Goal: Information Seeking & Learning: Learn about a topic

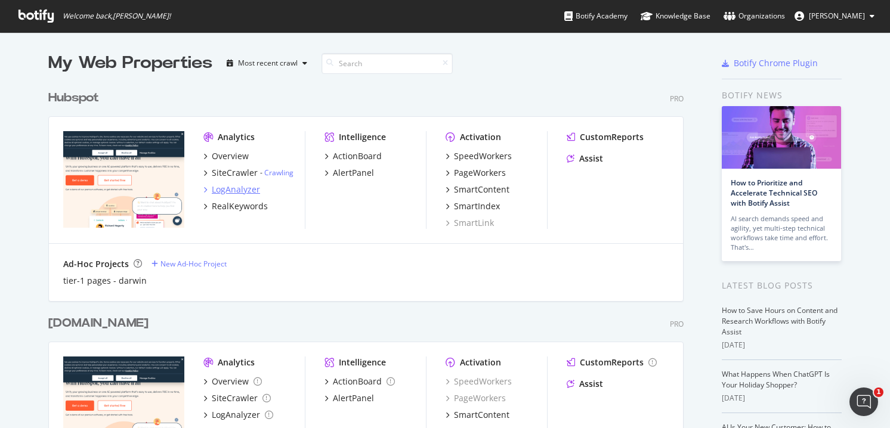
click at [240, 187] on div "LogAnalyzer" at bounding box center [236, 190] width 48 height 12
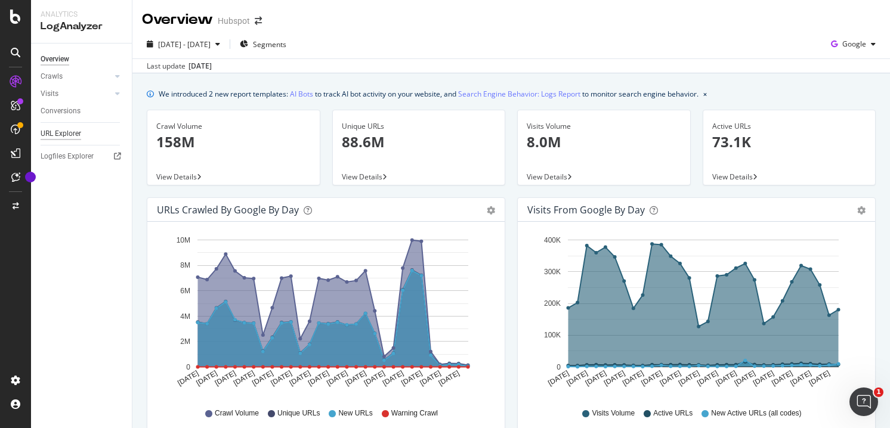
click at [67, 129] on div "URL Explorer" at bounding box center [61, 134] width 41 height 13
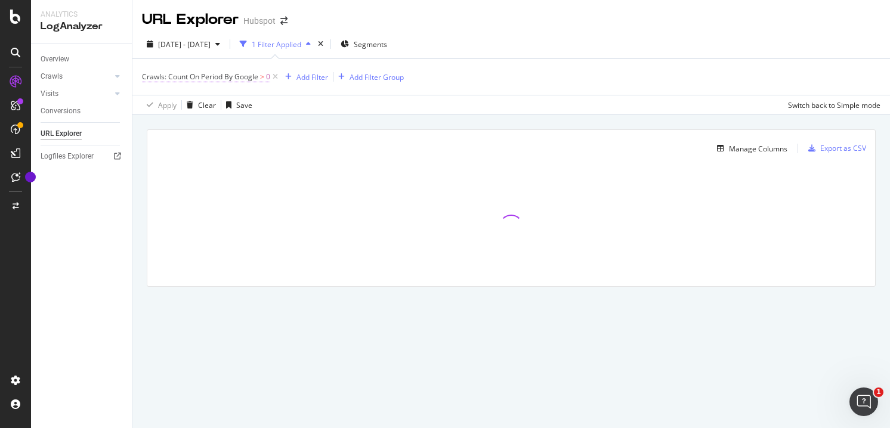
click at [231, 80] on span "Crawls: Count On Period By Google" at bounding box center [200, 77] width 116 height 10
click at [188, 104] on icon at bounding box center [191, 105] width 8 height 7
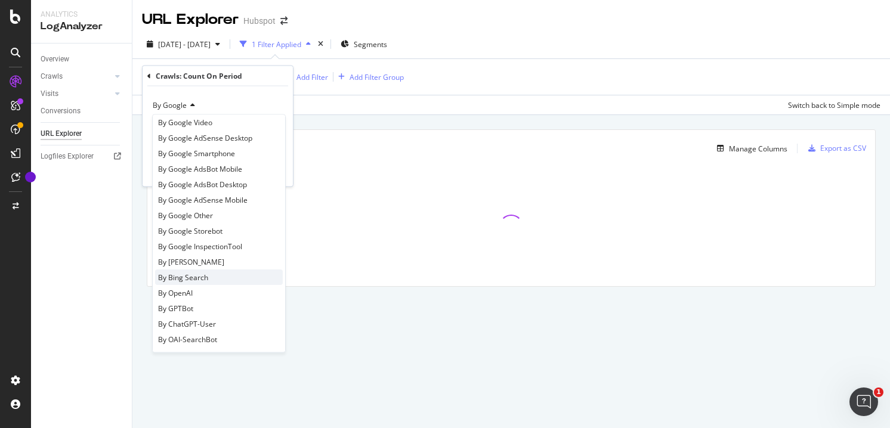
scroll to position [63, 0]
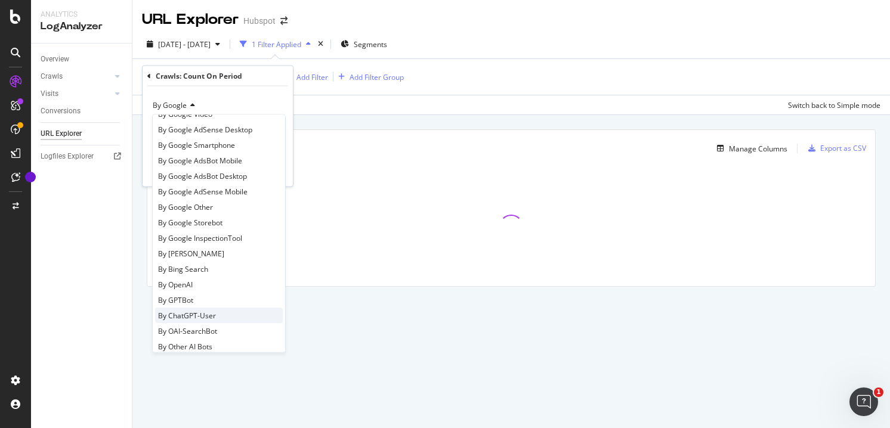
click at [191, 318] on span "By ChatGPT-User" at bounding box center [187, 315] width 58 height 10
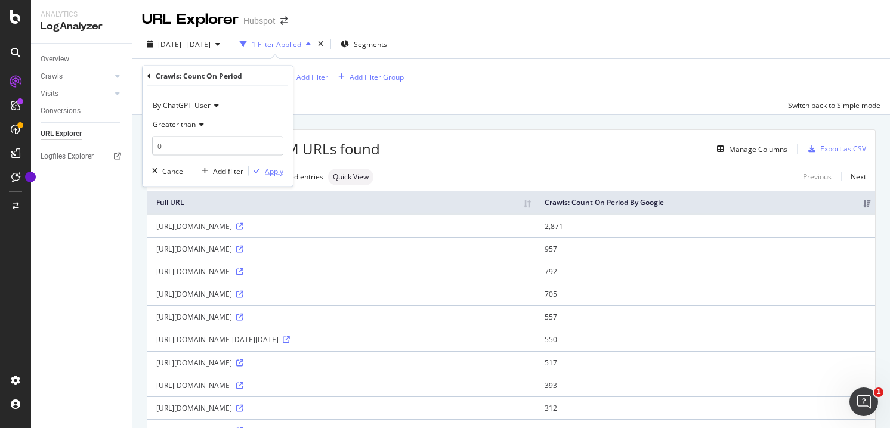
click at [275, 168] on div "Apply" at bounding box center [274, 171] width 18 height 10
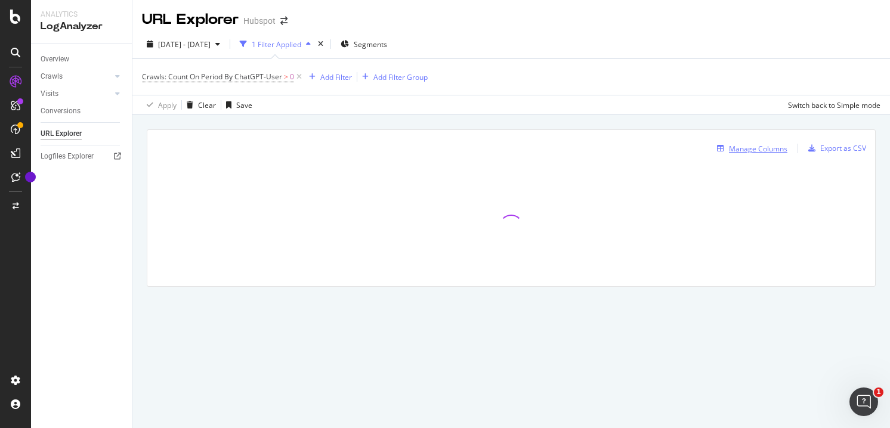
click at [758, 150] on div "Manage Columns" at bounding box center [758, 149] width 58 height 10
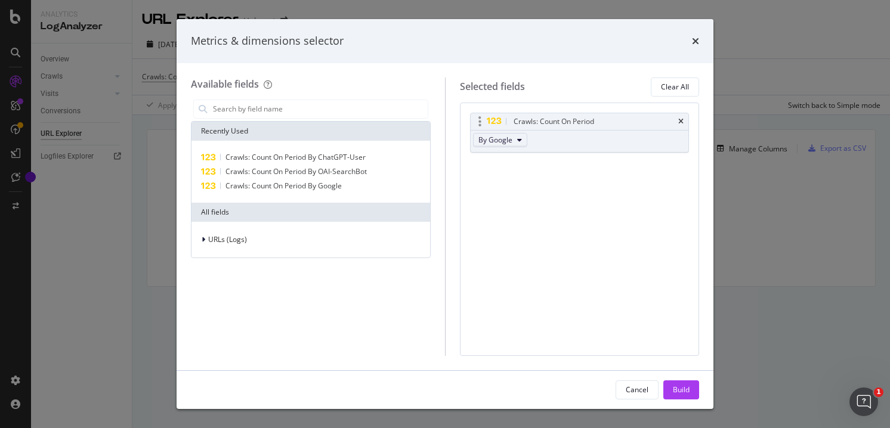
click at [518, 142] on icon "modal" at bounding box center [519, 140] width 5 height 7
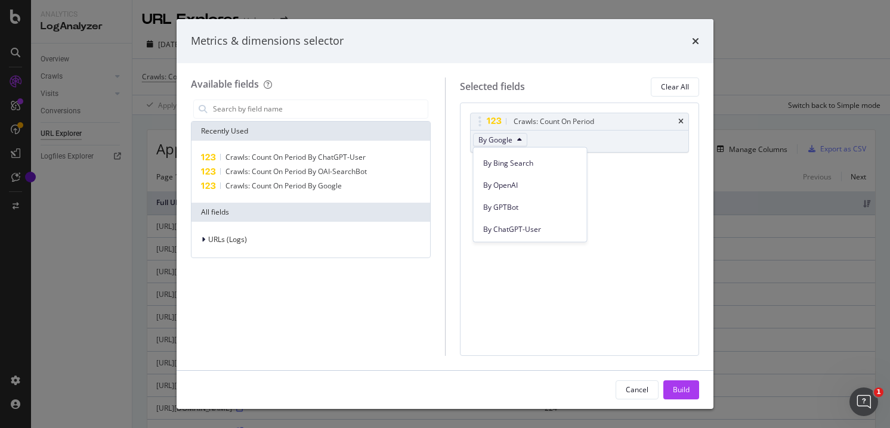
scroll to position [304, 0]
click at [512, 205] on span "By ChatGPT-User" at bounding box center [530, 210] width 94 height 11
click at [673, 394] on div "Build" at bounding box center [681, 390] width 17 height 10
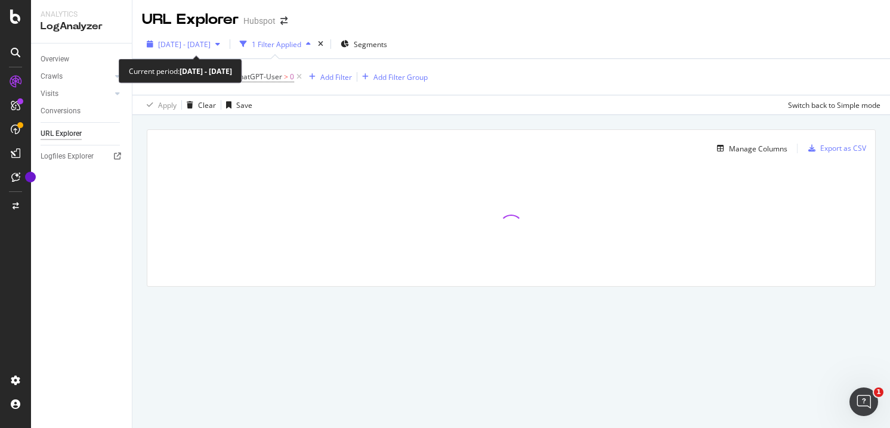
click at [210, 45] on span "[DATE] - [DATE]" at bounding box center [184, 44] width 52 height 10
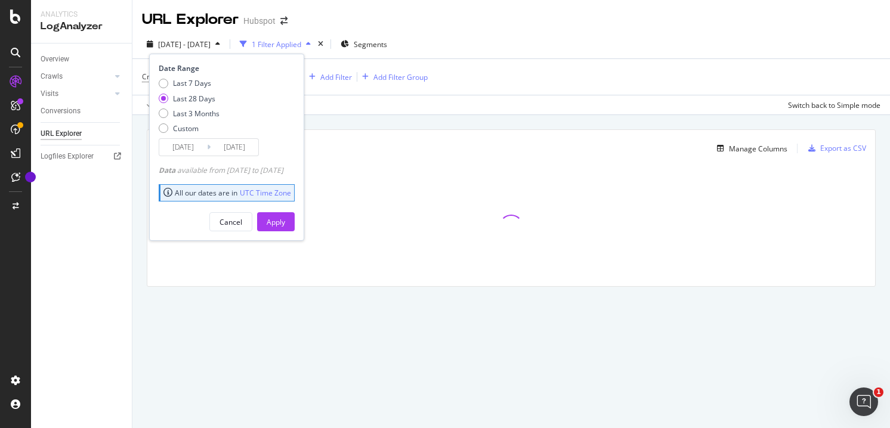
click at [188, 134] on div "Last 7 Days Last 28 Days Last 3 Months Custom" at bounding box center [189, 108] width 61 height 60
click at [163, 126] on div "Custom" at bounding box center [164, 128] width 10 height 10
click at [202, 148] on input "[DATE]" at bounding box center [183, 147] width 48 height 17
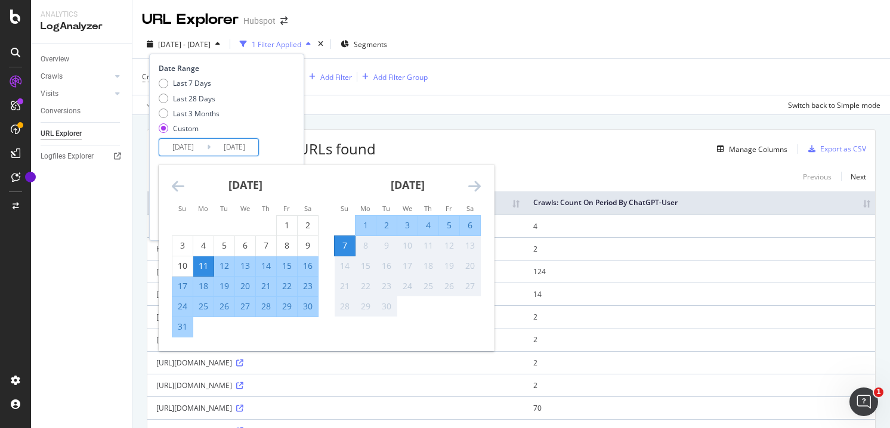
click at [177, 306] on div "24" at bounding box center [182, 306] width 20 height 12
type input "[DATE]"
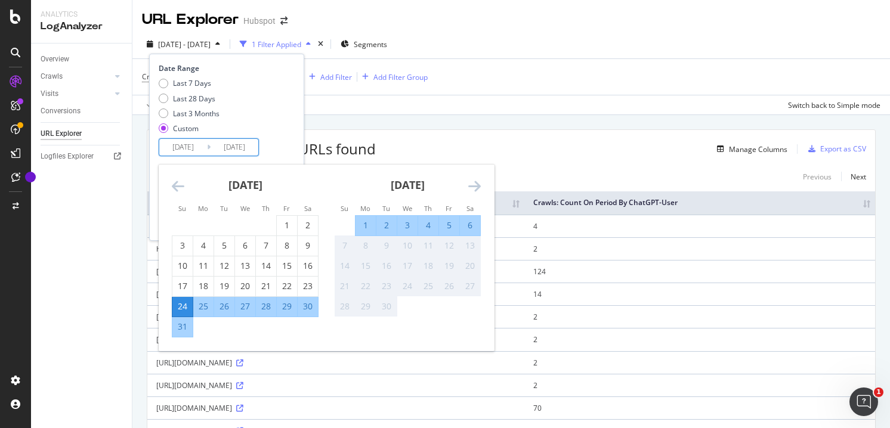
click at [292, 114] on div "Last 7 Days Last 28 Days Last 3 Months Custom" at bounding box center [225, 108] width 133 height 60
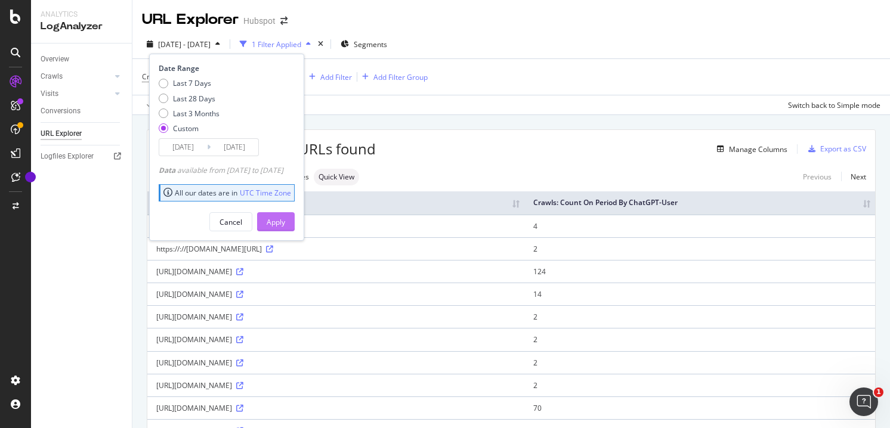
click at [295, 231] on button "Apply" at bounding box center [276, 221] width 38 height 19
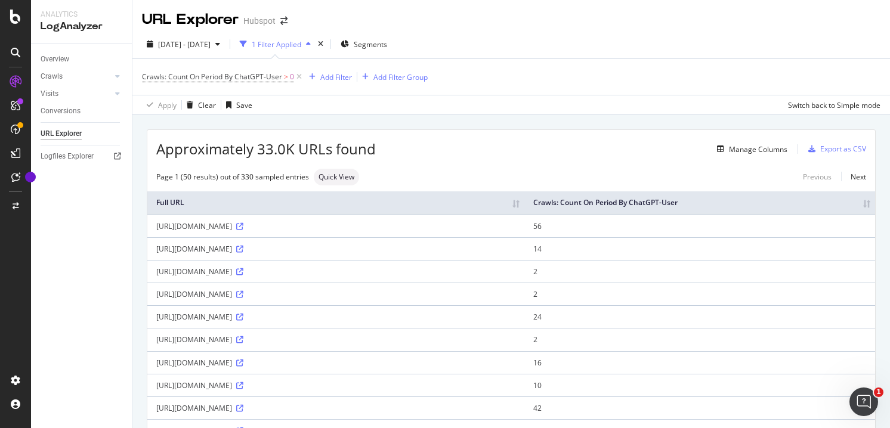
click at [798, 210] on th "Crawls: Count On Period By ChatGPT-User" at bounding box center [699, 202] width 351 height 23
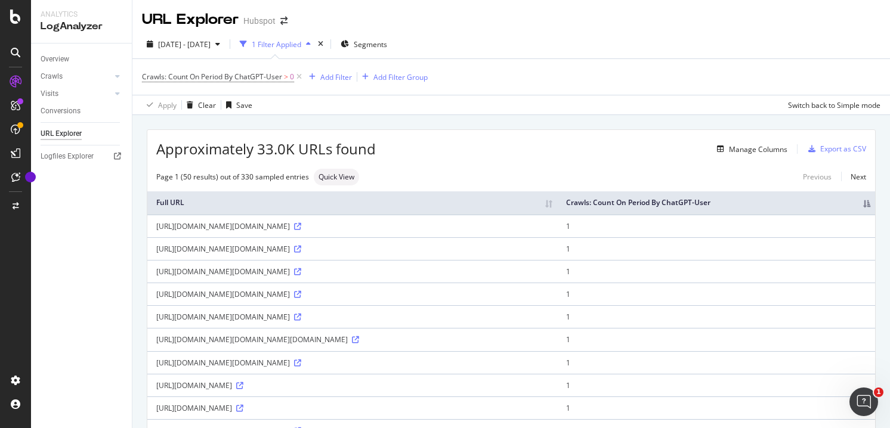
click at [820, 208] on th "Crawls: Count On Period By ChatGPT-User" at bounding box center [716, 202] width 318 height 23
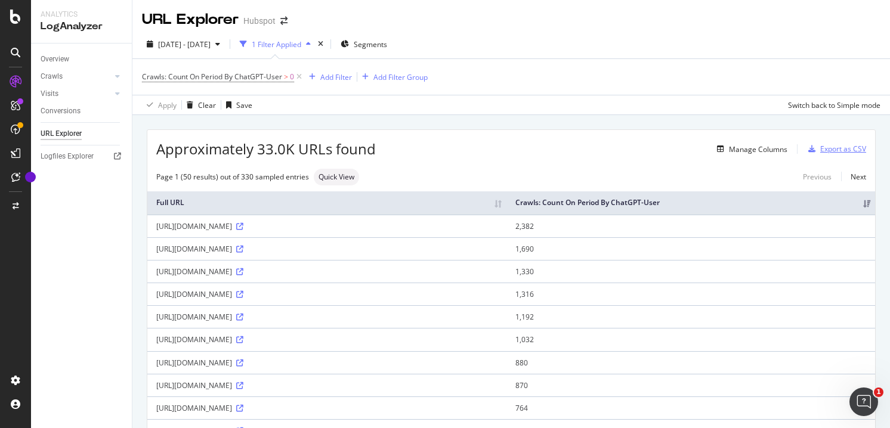
click at [843, 152] on div "Export as CSV" at bounding box center [843, 149] width 46 height 10
click at [842, 153] on div "Export as CSV" at bounding box center [843, 149] width 46 height 10
click at [830, 150] on div "Export as CSV" at bounding box center [843, 149] width 46 height 10
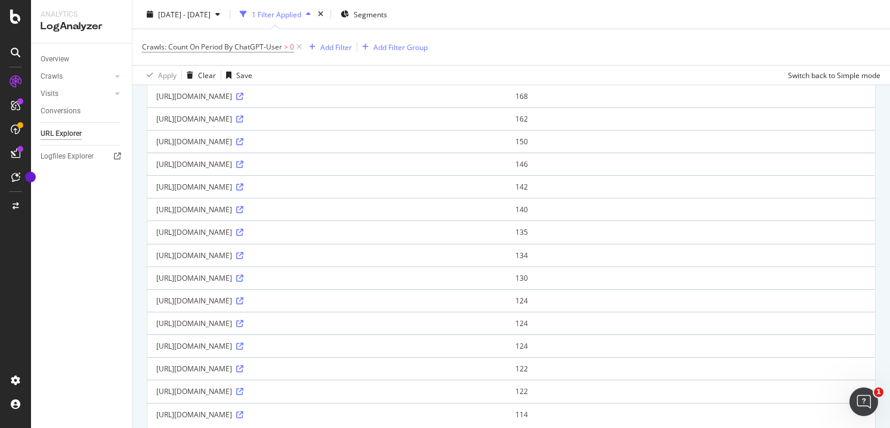
scroll to position [1023, 0]
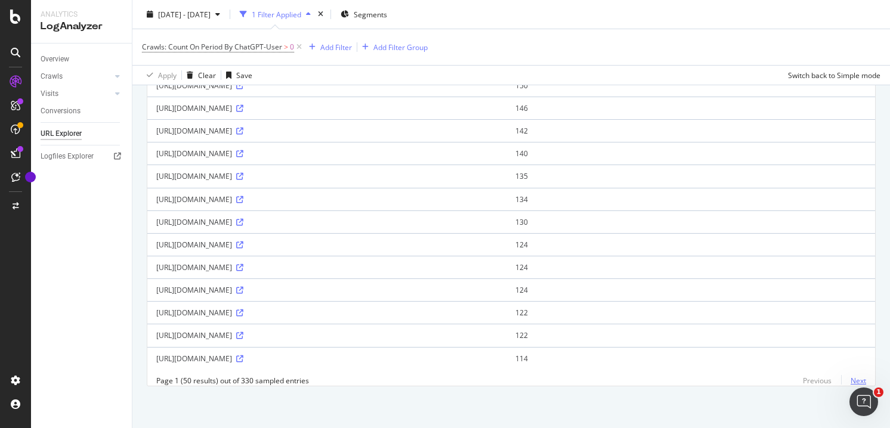
click at [852, 380] on link "Next" at bounding box center [853, 380] width 25 height 17
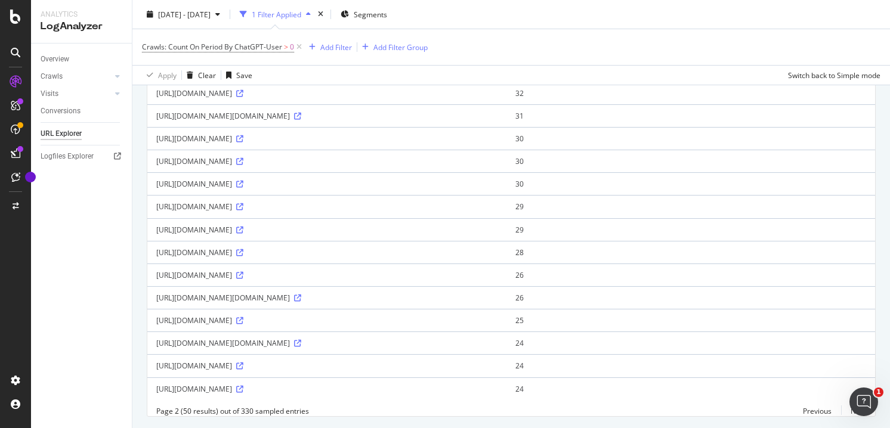
scroll to position [1085, 0]
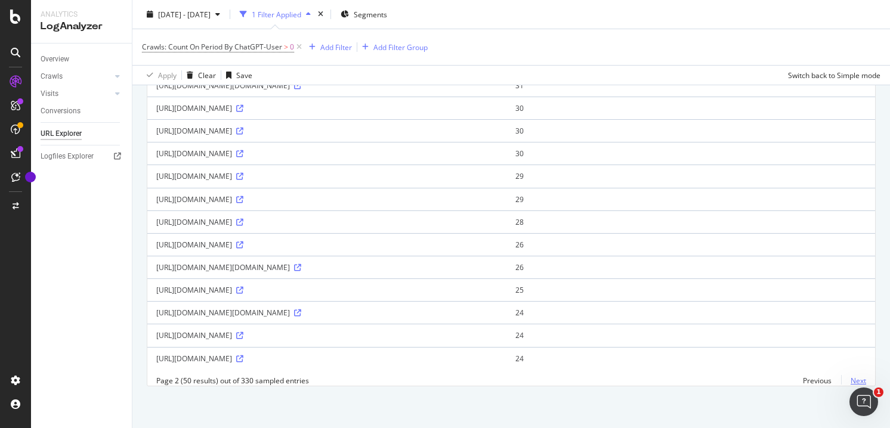
click at [851, 380] on link "Next" at bounding box center [853, 380] width 25 height 17
